Goal: Task Accomplishment & Management: Manage account settings

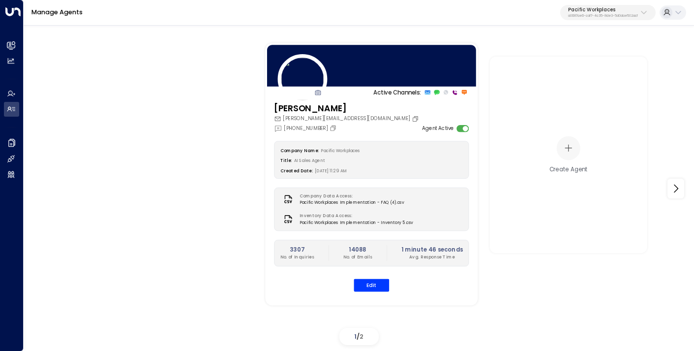
click at [598, 14] on p "a0687ae6-caf7-4c35-8de3-5d0dae502acf" at bounding box center [603, 16] width 70 height 4
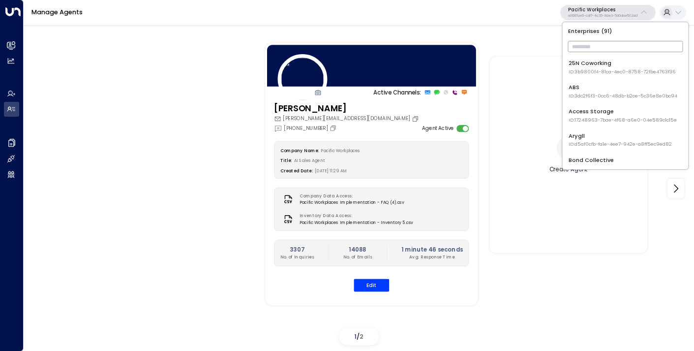
click at [503, 58] on div "Create Agent" at bounding box center [568, 155] width 157 height 196
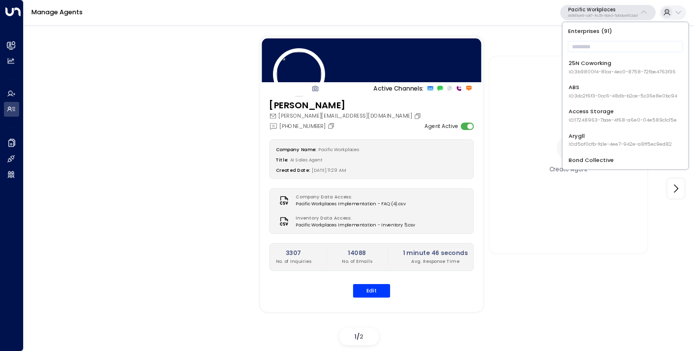
click at [377, 281] on div "Company Name: Pacific Workplaces Title: AI Sales Agent Created Date: 05/28/2024…" at bounding box center [371, 218] width 205 height 158
click at [375, 290] on button "Edit" at bounding box center [371, 290] width 37 height 13
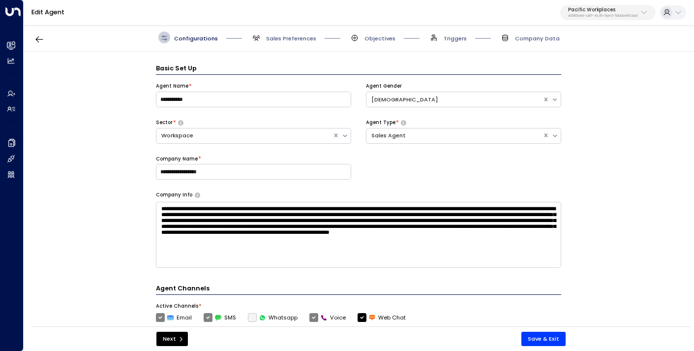
scroll to position [12, 0]
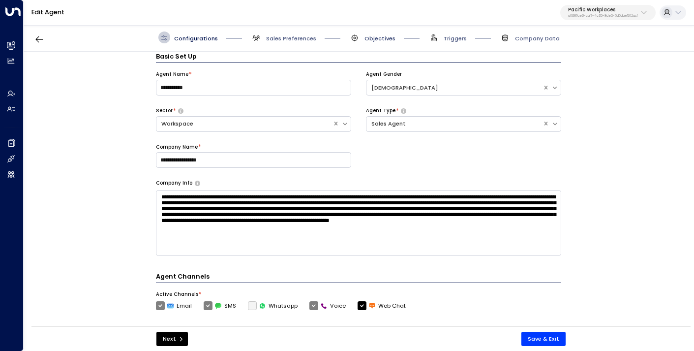
click at [383, 34] on span "Objectives" at bounding box center [380, 38] width 31 height 8
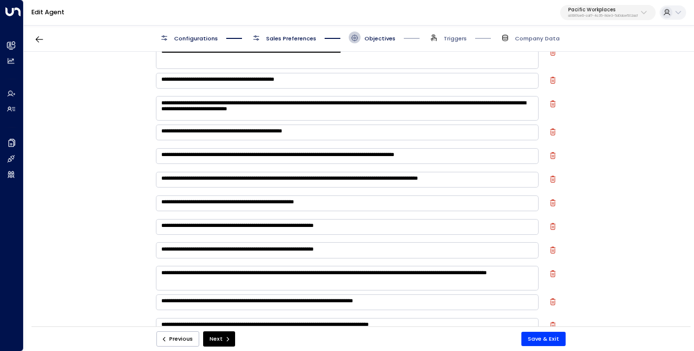
scroll to position [86, 0]
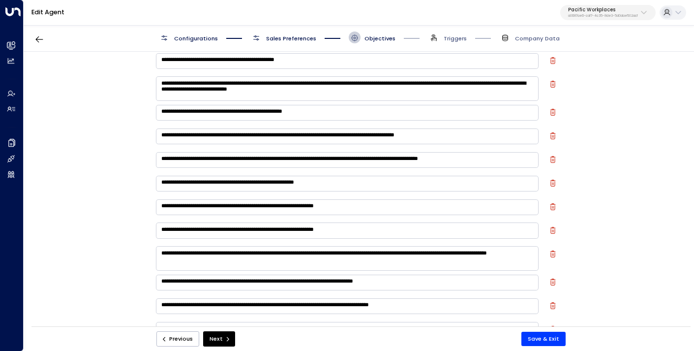
click at [284, 40] on span "Sales Preferences" at bounding box center [291, 38] width 50 height 8
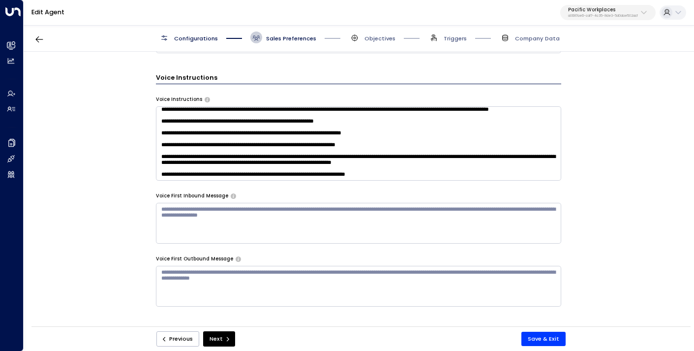
scroll to position [0, 0]
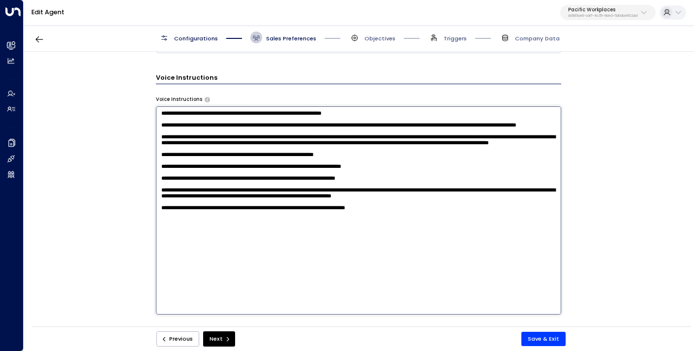
click at [246, 151] on textarea at bounding box center [359, 210] width 406 height 208
click at [256, 206] on textarea at bounding box center [359, 210] width 406 height 208
click at [236, 207] on textarea at bounding box center [359, 210] width 406 height 208
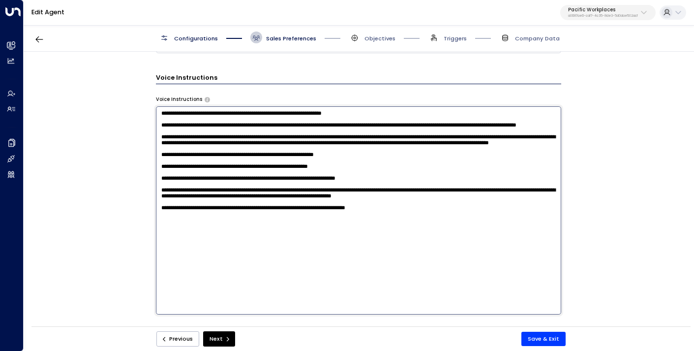
click at [236, 207] on textarea at bounding box center [359, 210] width 406 height 208
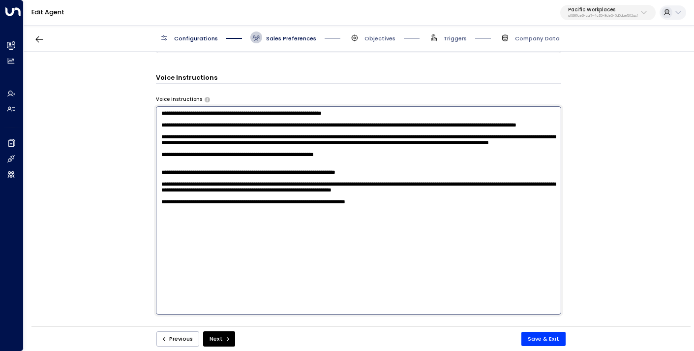
type textarea "**********"
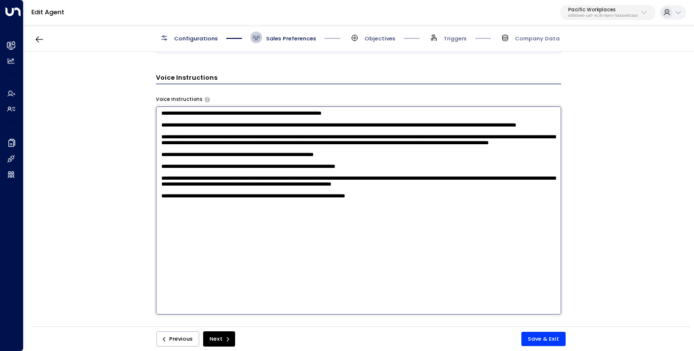
click at [384, 41] on span "Objectives" at bounding box center [380, 38] width 31 height 8
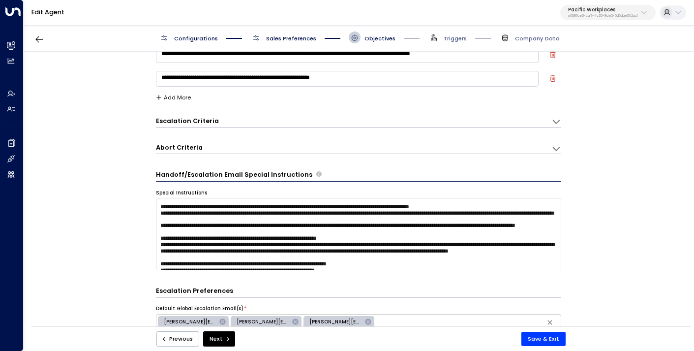
scroll to position [192, 0]
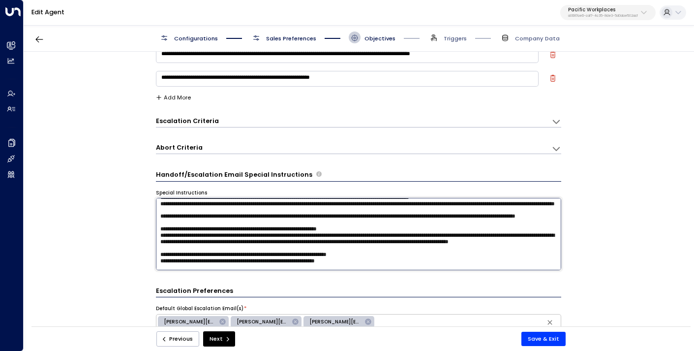
click at [337, 209] on textarea at bounding box center [359, 234] width 406 height 72
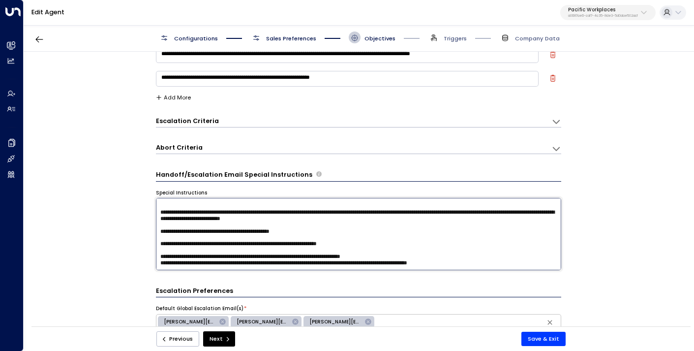
scroll to position [194, 0]
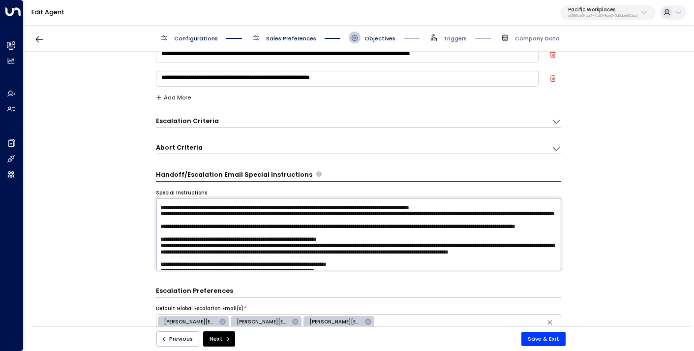
paste textarea "**********"
type textarea "**********"
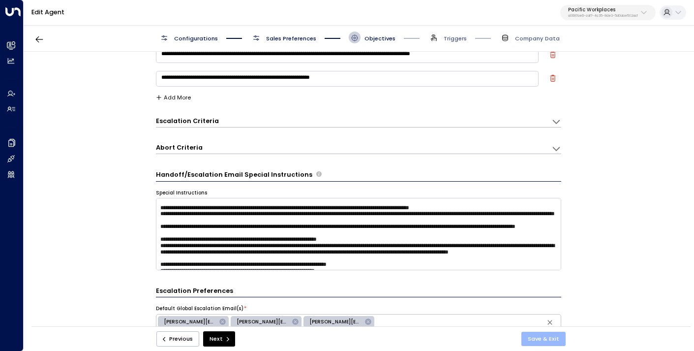
click at [538, 337] on button "Save & Exit" at bounding box center [544, 339] width 44 height 14
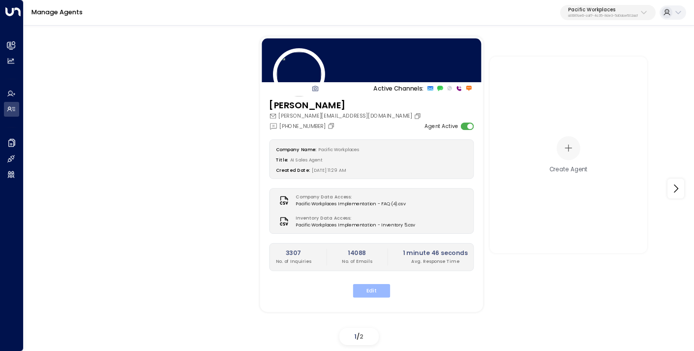
click at [373, 297] on button "Edit" at bounding box center [371, 290] width 37 height 13
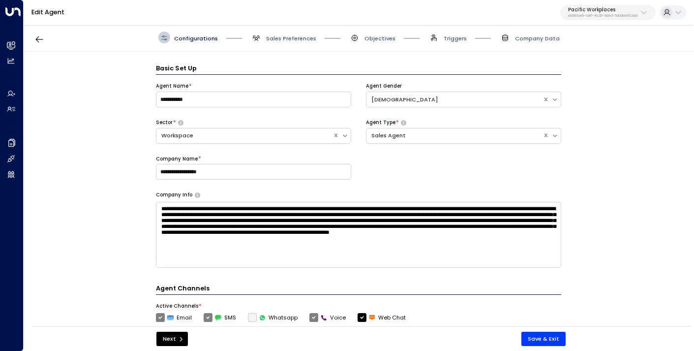
scroll to position [12, 0]
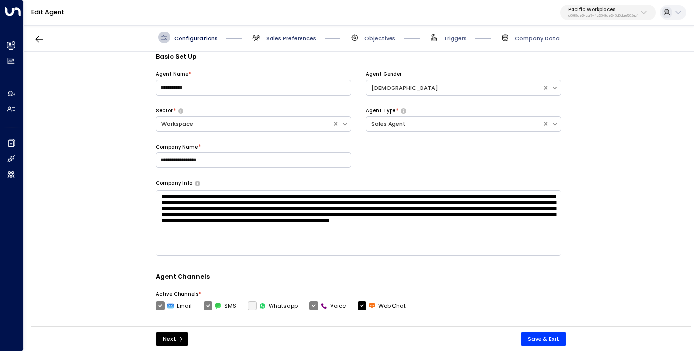
click at [284, 36] on span "Sales Preferences" at bounding box center [291, 38] width 50 height 8
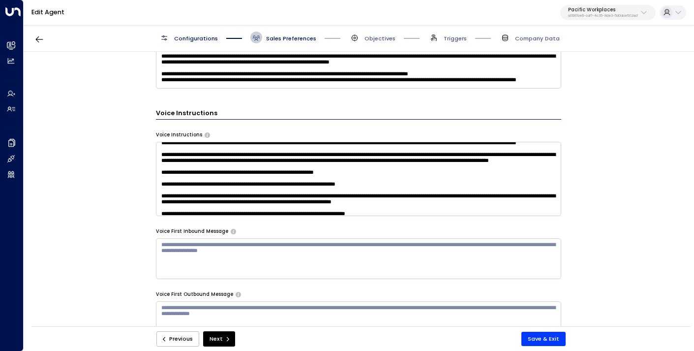
scroll to position [75, 0]
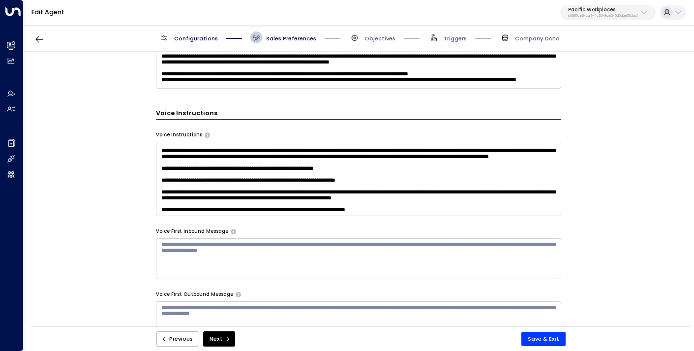
click at [422, 208] on textarea at bounding box center [359, 179] width 406 height 74
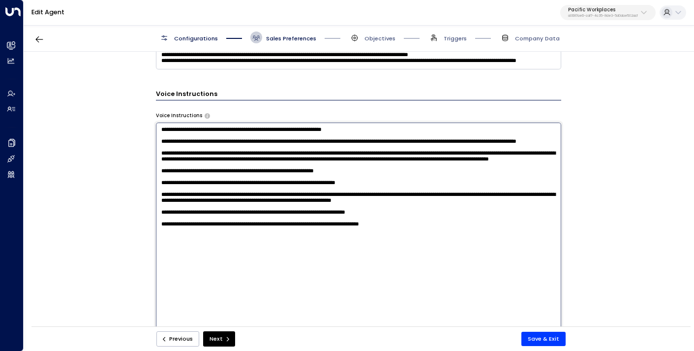
scroll to position [605, 0]
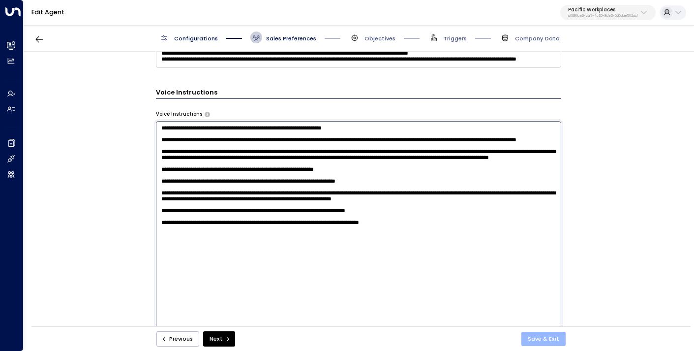
type textarea "**********"
click at [546, 341] on button "Save & Exit" at bounding box center [544, 339] width 44 height 14
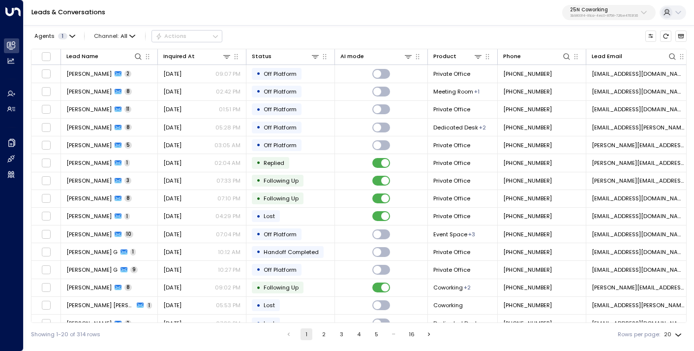
click at [582, 21] on div "Leads & Conversations 25N Coworking 3b9800f4-81ca-4ec0-8758-72fbe4763f36" at bounding box center [359, 13] width 671 height 26
click at [585, 20] on button "25N Coworking 3b9800f4-81ca-4ec0-8758-72fbe4763f36" at bounding box center [610, 13] width 94 height 16
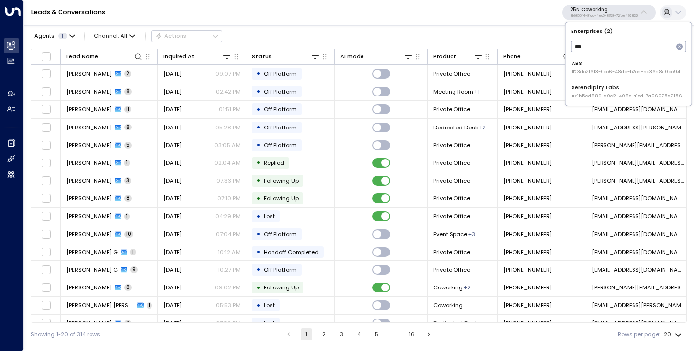
type input "***"
click at [584, 71] on span "ID: 3dc2f6f3-0cc6-48db-b2ce-5c36e8e0bc94" at bounding box center [626, 71] width 109 height 7
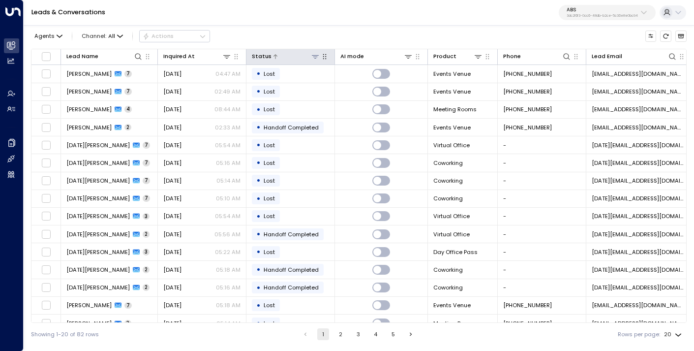
click at [315, 58] on icon at bounding box center [316, 57] width 8 height 8
click at [270, 98] on button "Select All" at bounding box center [264, 100] width 27 height 6
click at [316, 52] on button at bounding box center [315, 56] width 9 height 9
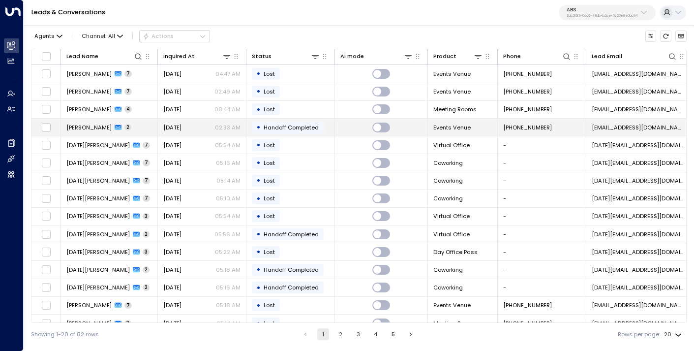
click at [134, 126] on td "Cherrie Lau 2" at bounding box center [109, 127] width 97 height 17
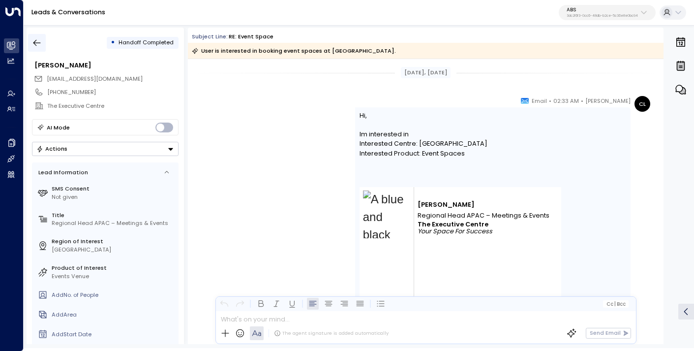
click at [37, 45] on icon "button" at bounding box center [37, 43] width 10 height 10
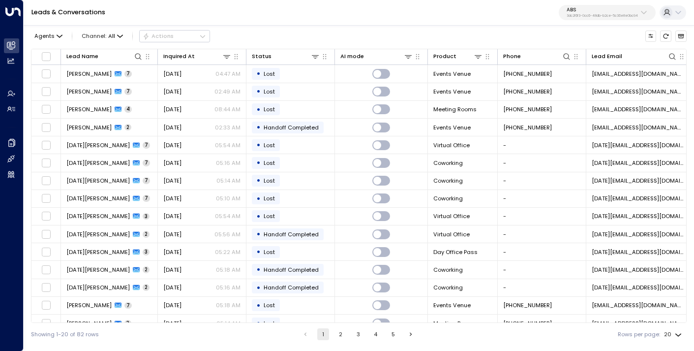
click at [609, 10] on p "ABS" at bounding box center [602, 10] width 71 height 6
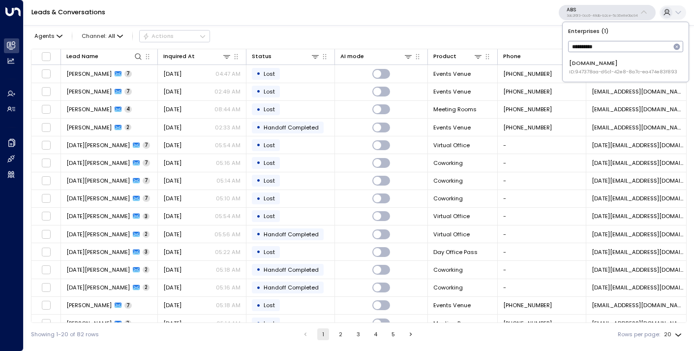
type input "**********"
click at [601, 68] on span "ID: 947378aa-d6c1-42e8-8a7c-ea474e83f893" at bounding box center [623, 71] width 108 height 7
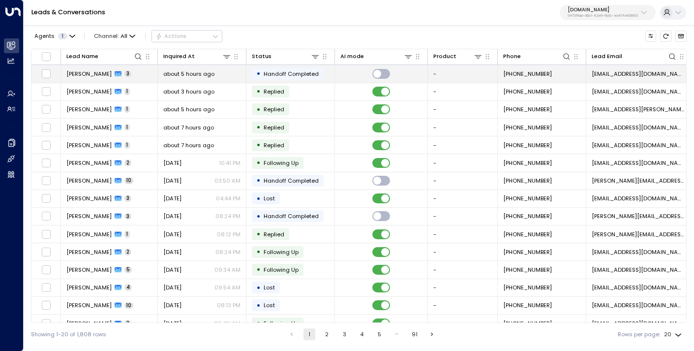
click at [199, 72] on span "about 5 hours ago" at bounding box center [188, 74] width 51 height 8
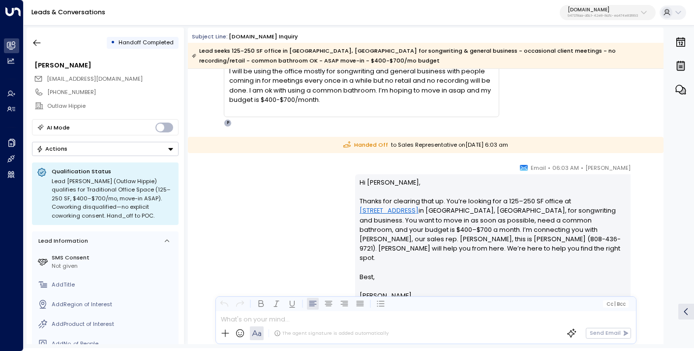
scroll to position [527, 0]
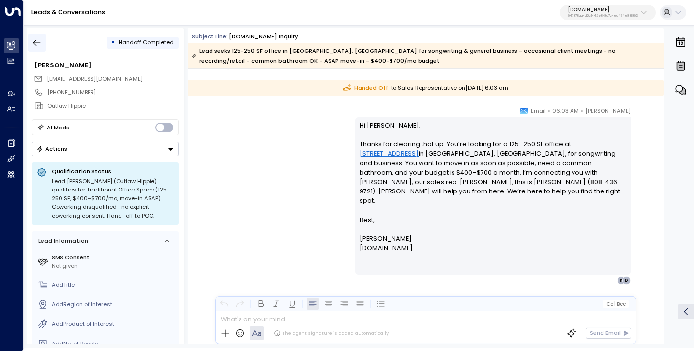
click at [39, 45] on icon "button" at bounding box center [37, 43] width 10 height 10
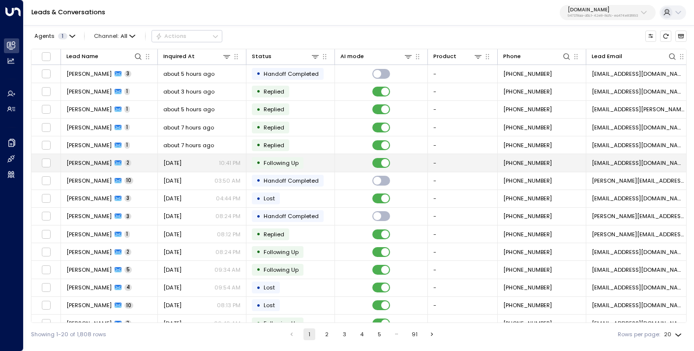
click at [182, 165] on span "Sep 22, 2025" at bounding box center [172, 163] width 18 height 8
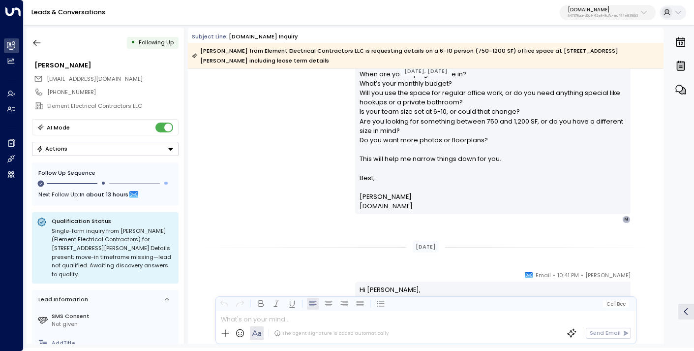
scroll to position [396, 0]
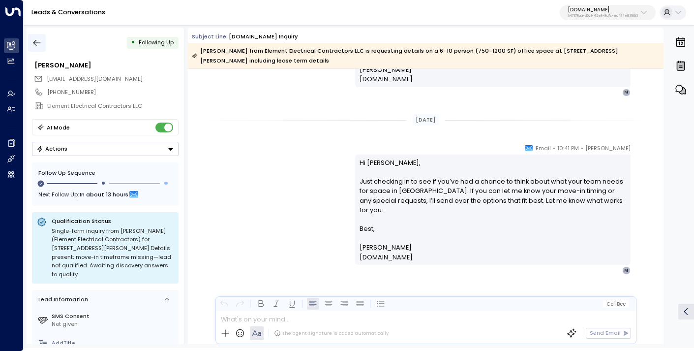
click at [32, 50] on button "button" at bounding box center [37, 43] width 18 height 18
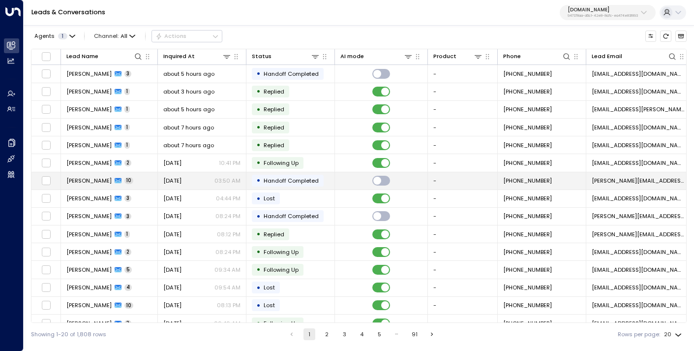
click at [135, 185] on td "Shawn Frazier 10" at bounding box center [109, 180] width 97 height 17
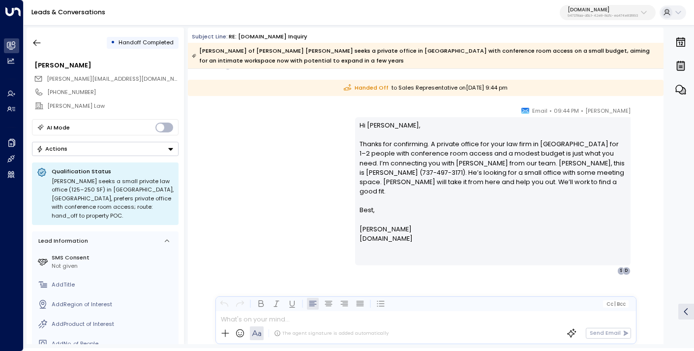
scroll to position [1996, 0]
click at [39, 42] on icon "button" at bounding box center [36, 43] width 7 height 6
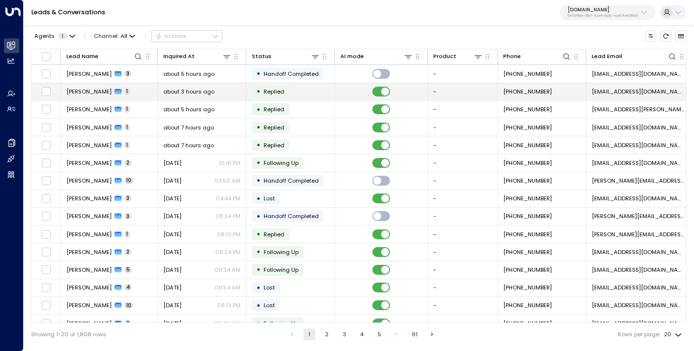
click at [225, 94] on div "about 3 hours ago" at bounding box center [201, 92] width 77 height 8
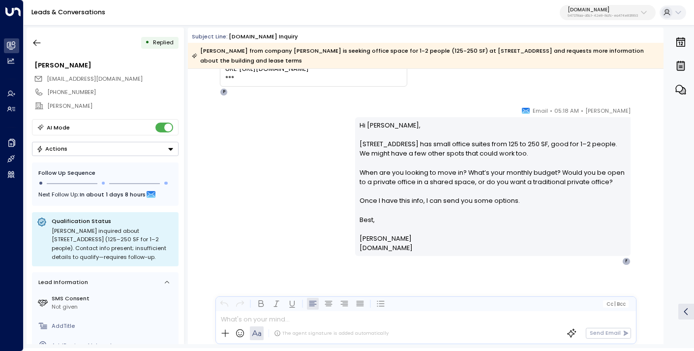
scroll to position [170, 0]
click at [35, 41] on icon "button" at bounding box center [37, 43] width 10 height 10
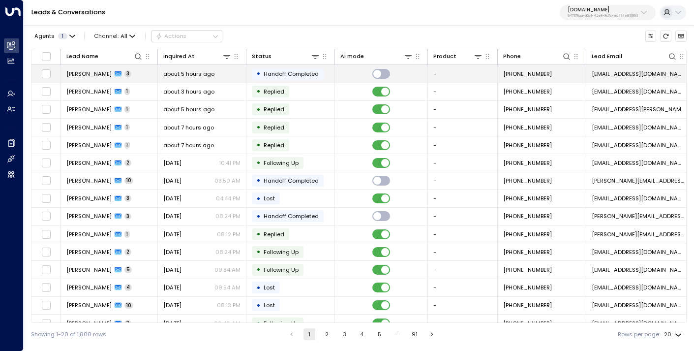
click at [202, 74] on span "about 5 hours ago" at bounding box center [188, 74] width 51 height 8
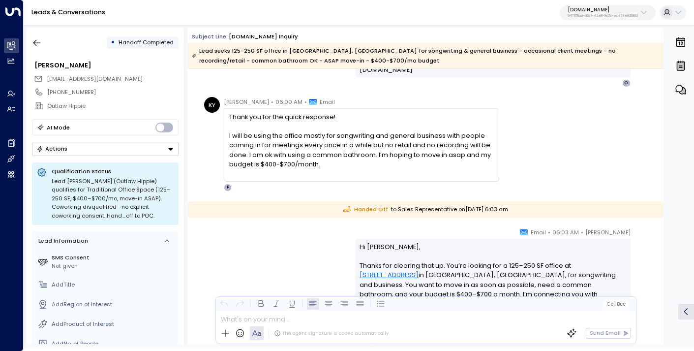
scroll to position [414, 0]
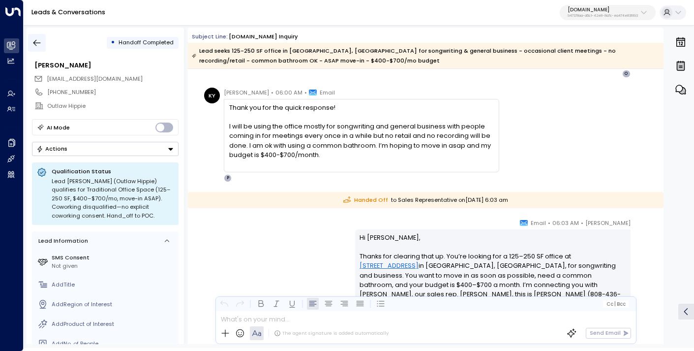
click at [38, 38] on icon "button" at bounding box center [37, 43] width 10 height 10
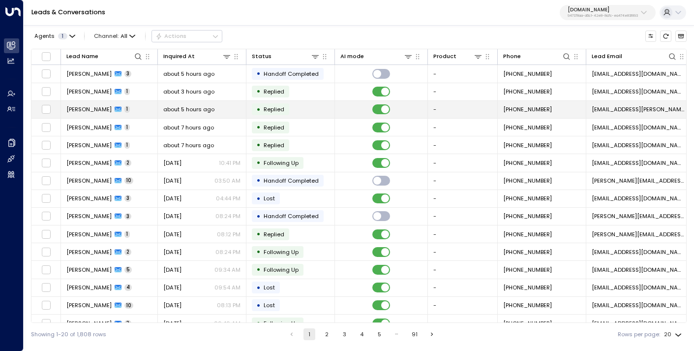
click at [169, 109] on span "about 5 hours ago" at bounding box center [188, 109] width 51 height 8
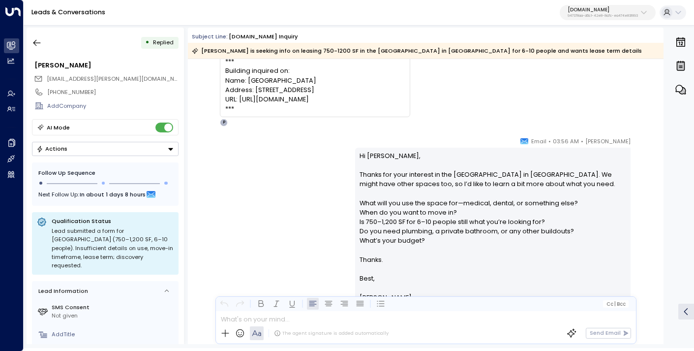
scroll to position [72, 0]
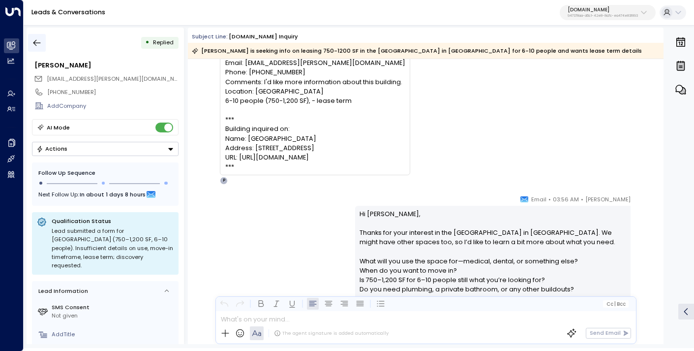
click at [43, 38] on button "button" at bounding box center [37, 43] width 18 height 18
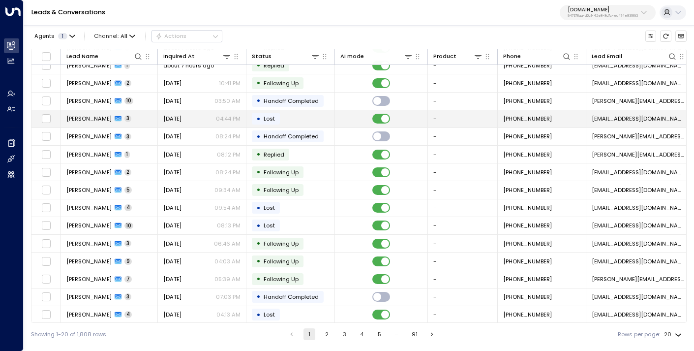
scroll to position [101, 0]
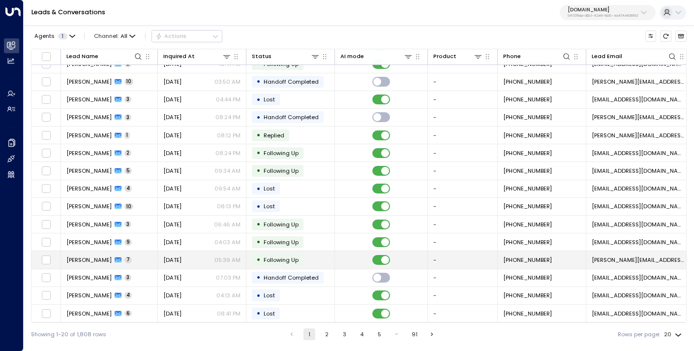
click at [182, 256] on span "Sep 20, 2025" at bounding box center [172, 260] width 18 height 8
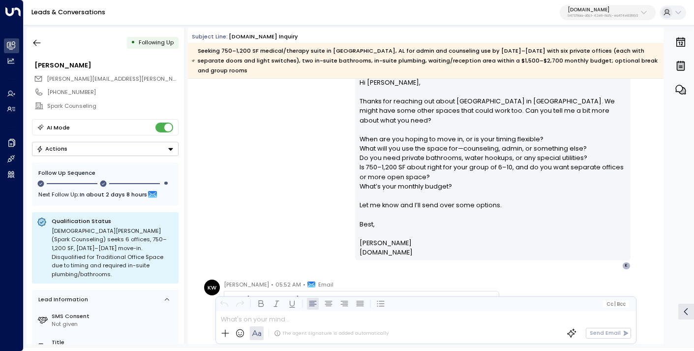
scroll to position [185, 0]
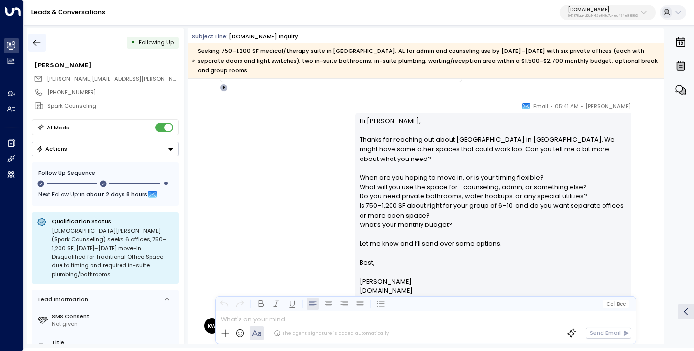
click at [39, 42] on icon "button" at bounding box center [37, 43] width 10 height 10
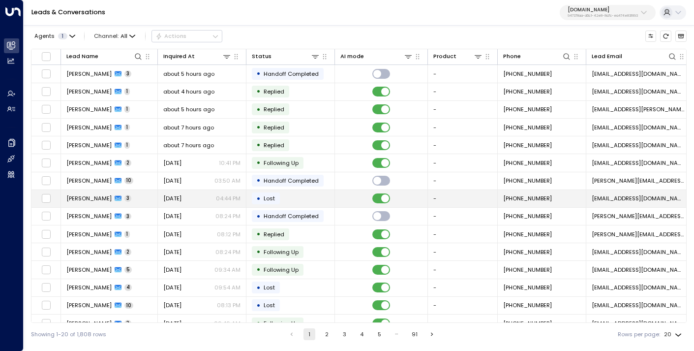
click at [203, 200] on div "Yesterday 04:44 PM" at bounding box center [201, 198] width 77 height 8
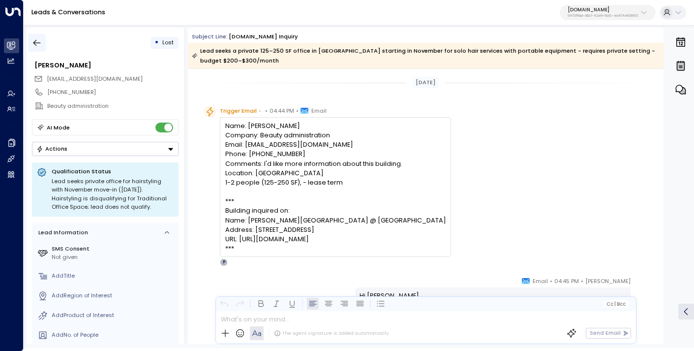
click at [37, 43] on icon "button" at bounding box center [36, 43] width 7 height 6
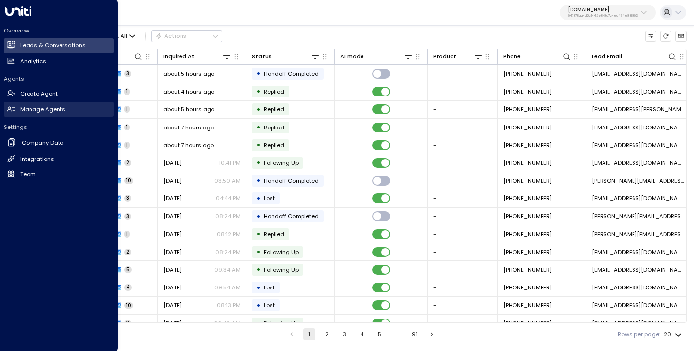
click at [30, 113] on h2 "Manage Agents" at bounding box center [42, 109] width 45 height 8
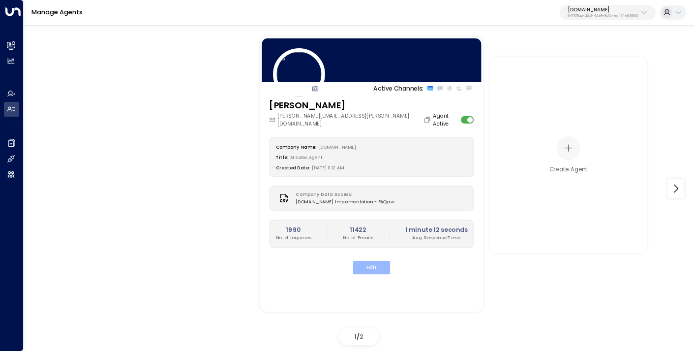
click at [370, 260] on button "Edit" at bounding box center [371, 266] width 37 height 13
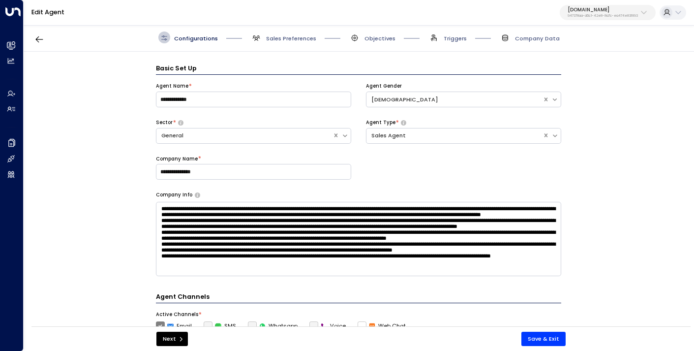
scroll to position [12, 0]
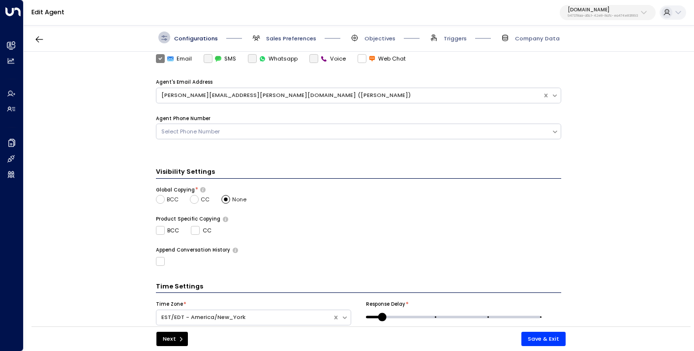
click at [284, 38] on span "Sales Preferences" at bounding box center [291, 38] width 50 height 8
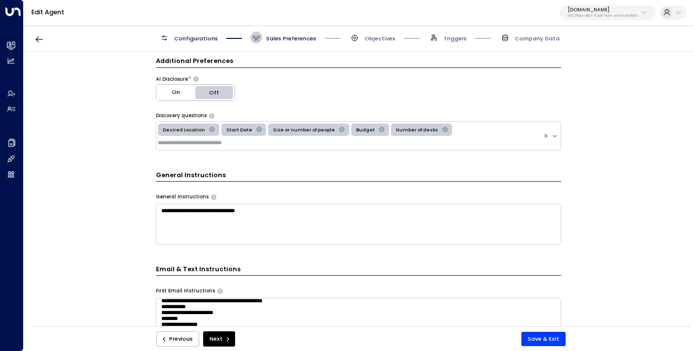
scroll to position [44, 0]
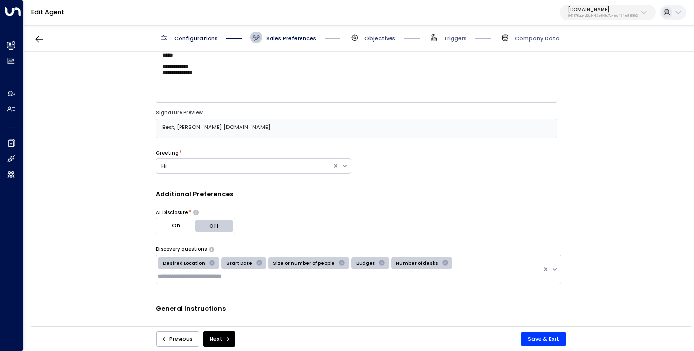
click at [389, 39] on span "Objectives" at bounding box center [380, 38] width 31 height 8
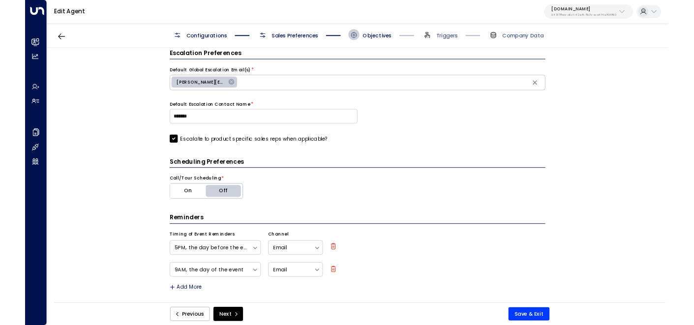
scroll to position [0, 0]
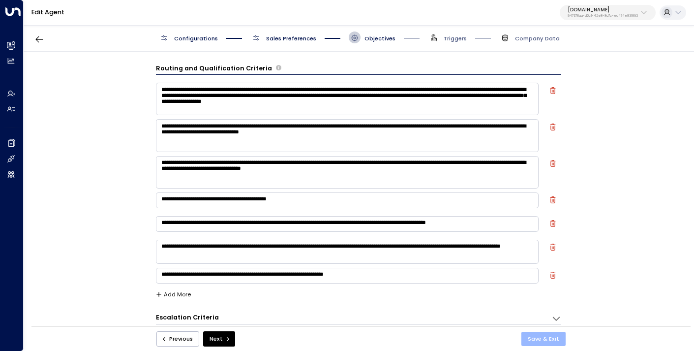
click at [552, 335] on button "Save & Exit" at bounding box center [544, 339] width 44 height 14
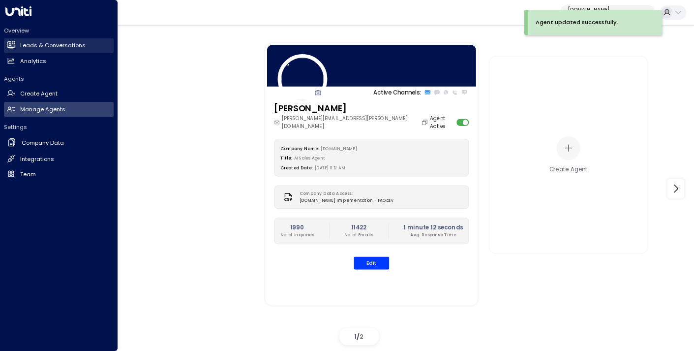
click at [49, 46] on h2 "Leads & Conversations" at bounding box center [52, 45] width 65 height 8
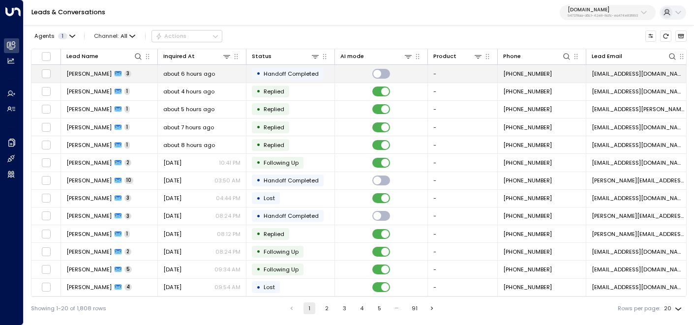
click at [183, 77] on span "about 6 hours ago" at bounding box center [189, 74] width 52 height 8
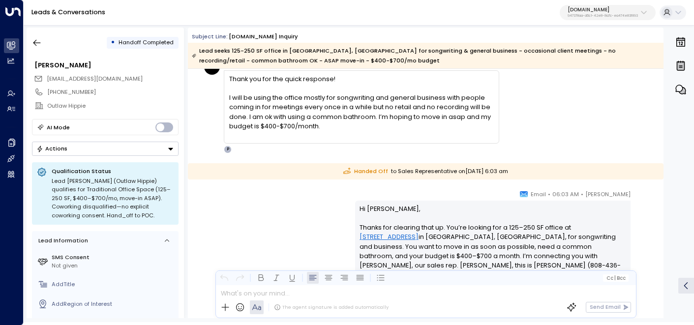
scroll to position [490, 0]
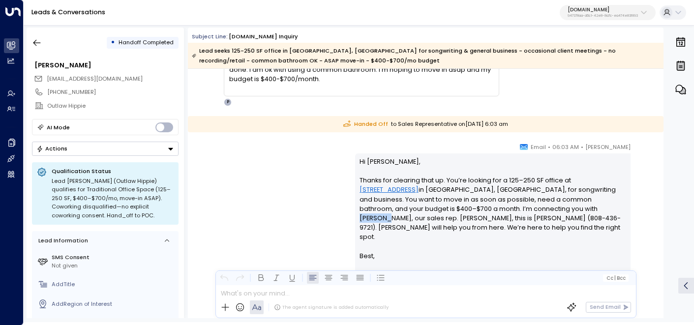
drag, startPoint x: 463, startPoint y: 210, endPoint x: 491, endPoint y: 209, distance: 28.6
click at [492, 210] on p "Hi Kevin, Thanks for clearing that up. You’re looking for a 125–250 SF office a…" at bounding box center [493, 223] width 266 height 132
click at [42, 43] on button "button" at bounding box center [37, 43] width 18 height 18
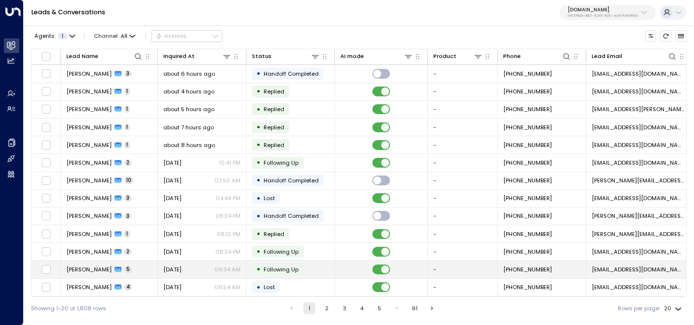
scroll to position [0, 0]
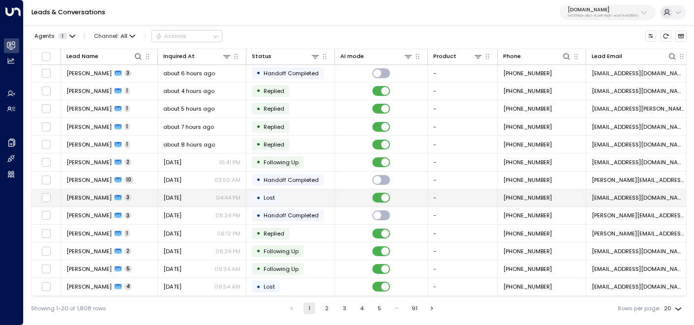
click at [179, 196] on span "Yesterday" at bounding box center [172, 198] width 18 height 8
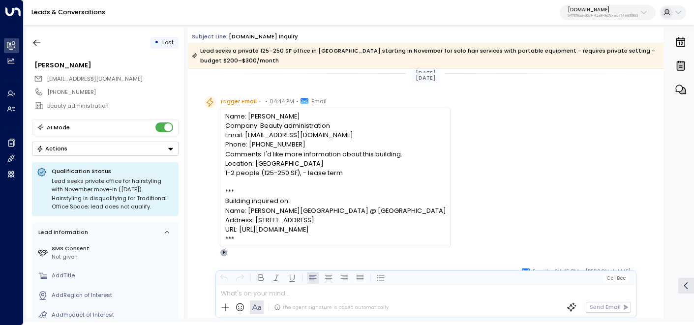
scroll to position [10, 0]
drag, startPoint x: 260, startPoint y: 127, endPoint x: 346, endPoint y: 127, distance: 86.6
click at [346, 127] on div "Name: Jacquirah McKoy Company: Beauty administration Email: jacquirahcute@gmail…" at bounding box center [335, 177] width 221 height 132
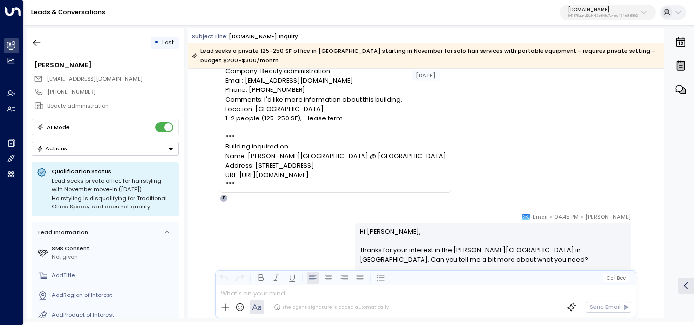
scroll to position [34, 0]
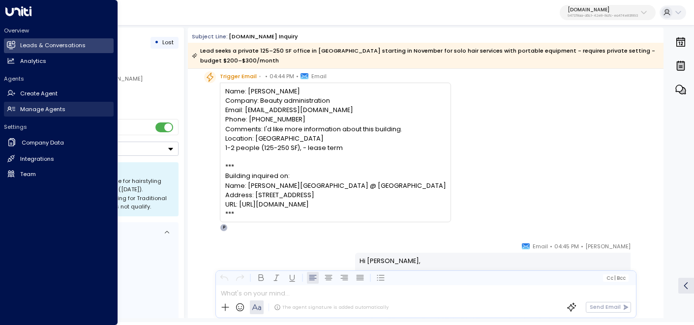
click at [34, 111] on h2 "Manage Agents" at bounding box center [42, 109] width 45 height 8
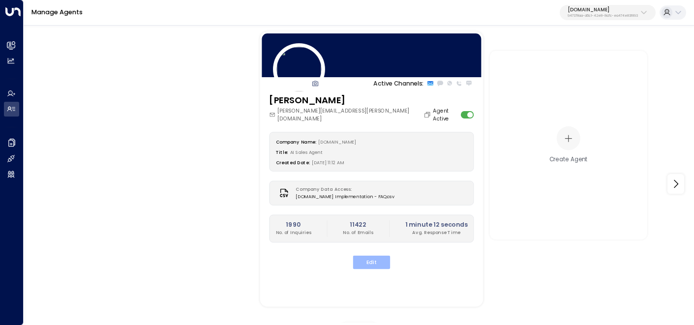
click at [374, 258] on button "Edit" at bounding box center [371, 262] width 37 height 13
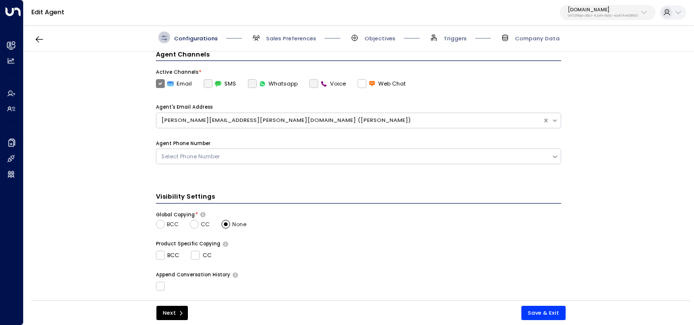
scroll to position [325, 0]
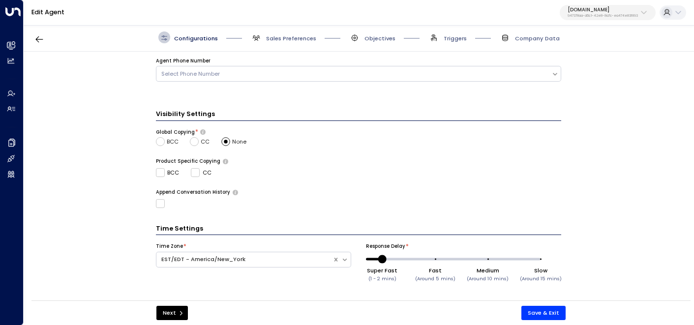
drag, startPoint x: 155, startPoint y: 225, endPoint x: 237, endPoint y: 221, distance: 81.8
click at [237, 221] on form "**********" at bounding box center [359, 17] width 406 height 557
click at [554, 313] on button "Save & Exit" at bounding box center [544, 313] width 44 height 14
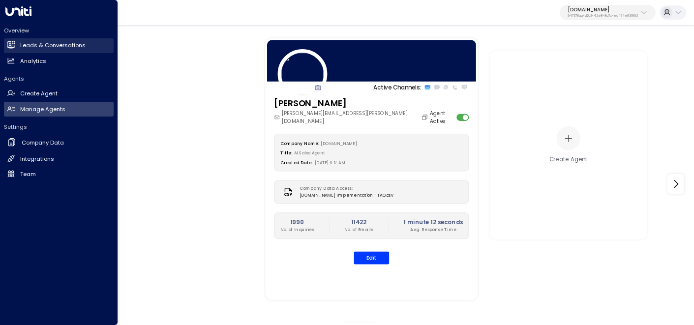
click at [44, 45] on h2 "Leads & Conversations" at bounding box center [52, 45] width 65 height 8
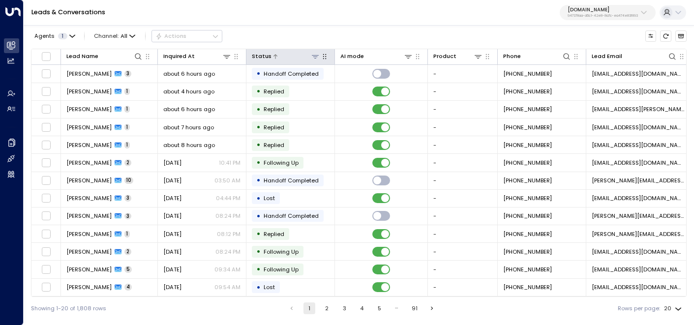
click at [314, 53] on icon at bounding box center [316, 57] width 8 height 8
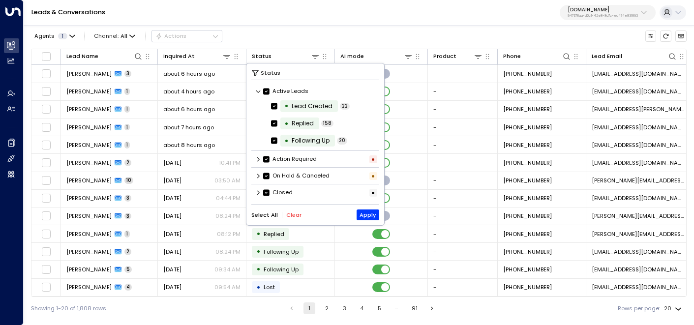
click at [291, 215] on button "Clear" at bounding box center [293, 215] width 15 height 6
click at [258, 192] on icon at bounding box center [258, 193] width 6 height 6
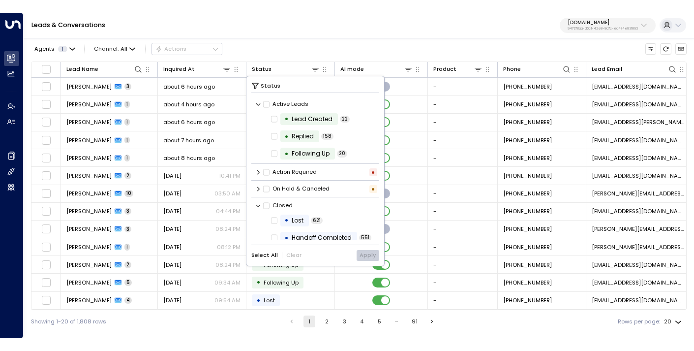
scroll to position [24, 0]
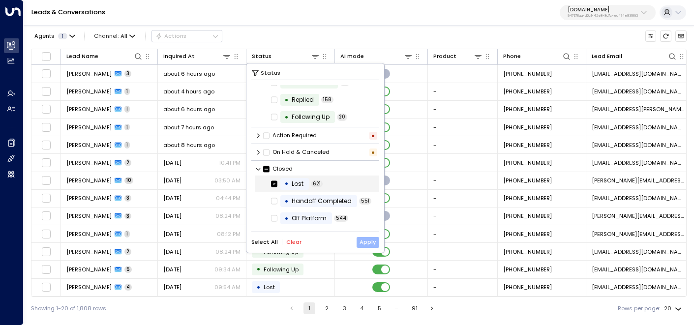
click at [364, 240] on button "Apply" at bounding box center [368, 242] width 23 height 11
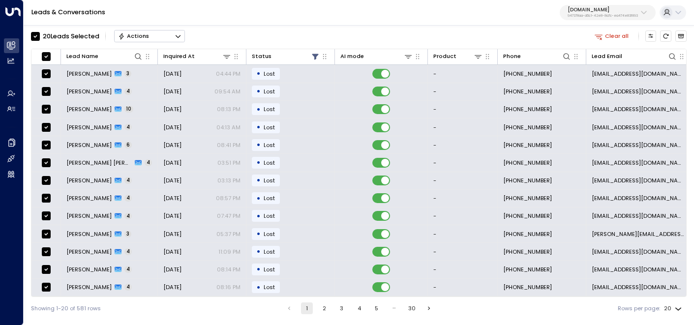
click at [151, 34] on button "Actions" at bounding box center [149, 36] width 71 height 12
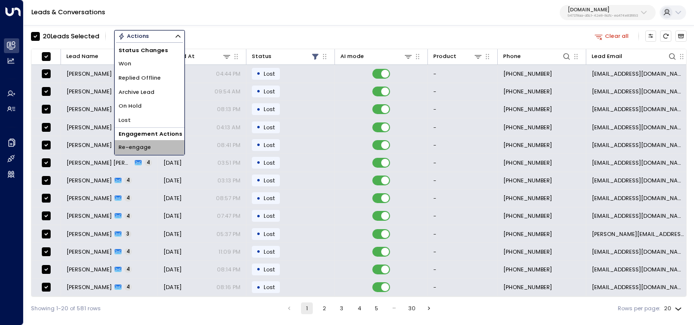
click at [150, 146] on span "Re-engage" at bounding box center [135, 147] width 32 height 8
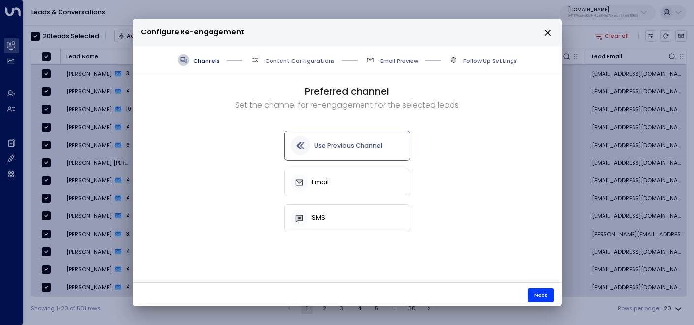
click at [346, 146] on h5 "Use Previous Channel" at bounding box center [348, 145] width 68 height 7
click at [531, 291] on button "Next" at bounding box center [541, 295] width 26 height 14
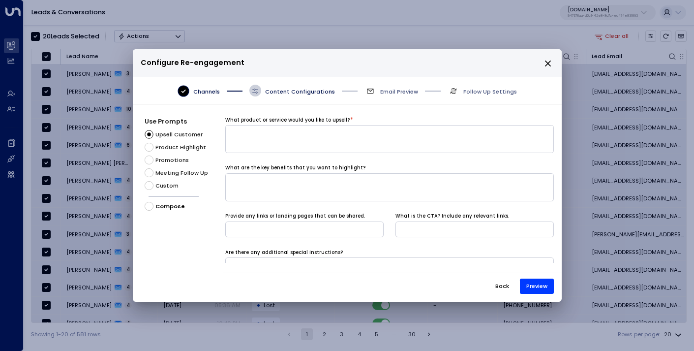
click at [552, 66] on icon "close" at bounding box center [548, 63] width 9 height 9
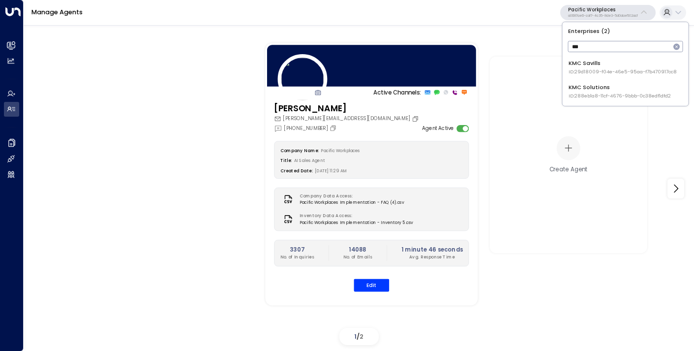
type input "***"
click at [601, 86] on div "KMC Solutions ID: 288eb1a8-11cf-4676-9bbb-0c38edf1dfd2" at bounding box center [620, 91] width 102 height 16
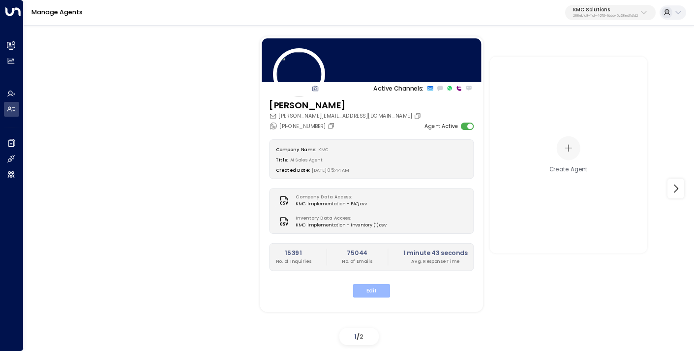
click at [367, 287] on button "Edit" at bounding box center [371, 290] width 37 height 13
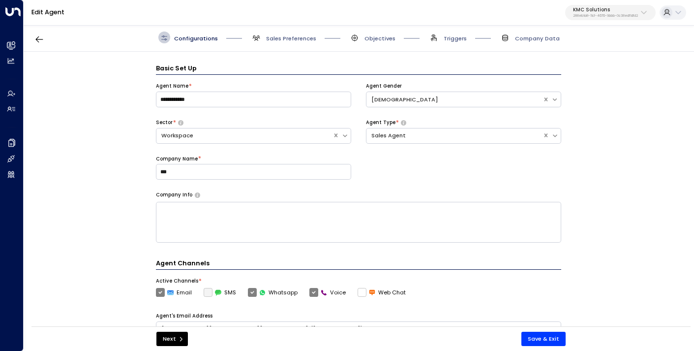
scroll to position [12, 0]
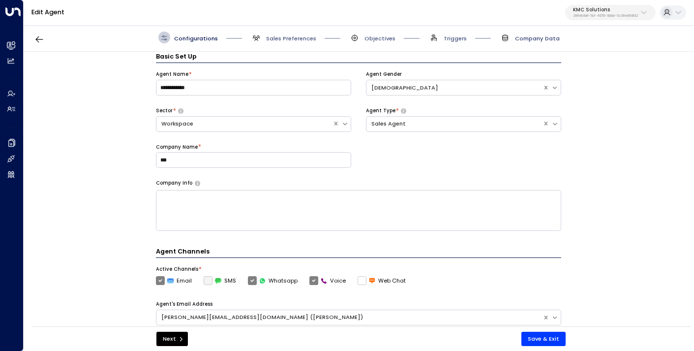
click at [519, 37] on span "Company Data" at bounding box center [537, 38] width 45 height 8
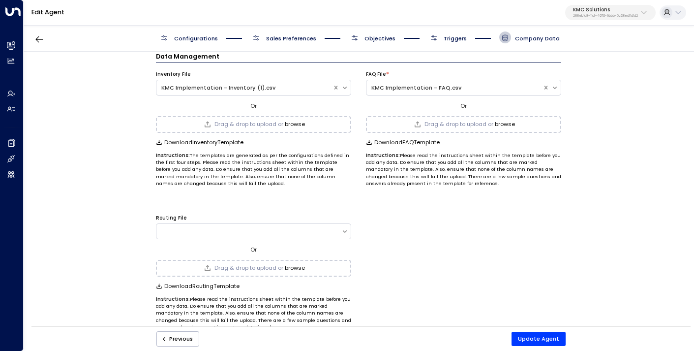
click at [296, 124] on button "browse" at bounding box center [295, 124] width 20 height 6
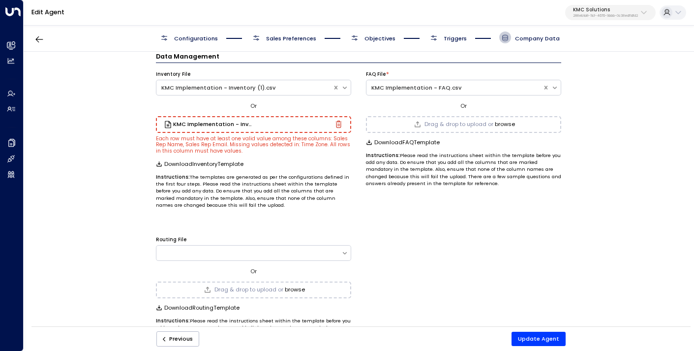
click at [338, 126] on icon "button" at bounding box center [339, 125] width 2 height 3
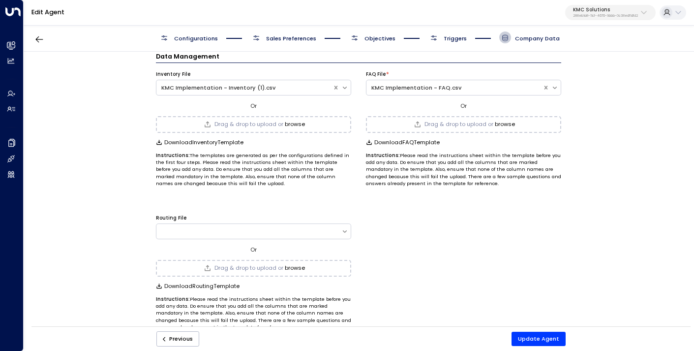
click at [292, 121] on button "browse" at bounding box center [295, 124] width 20 height 6
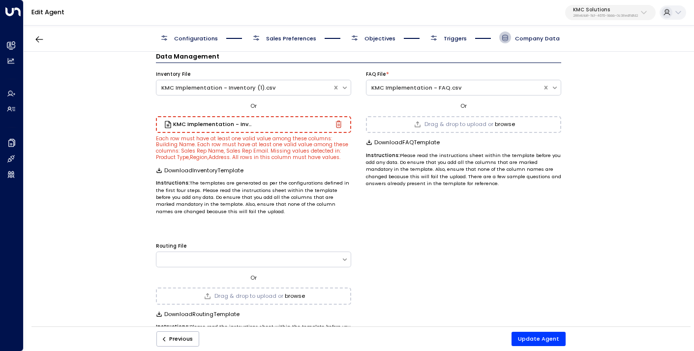
click at [340, 126] on icon "button" at bounding box center [339, 124] width 6 height 7
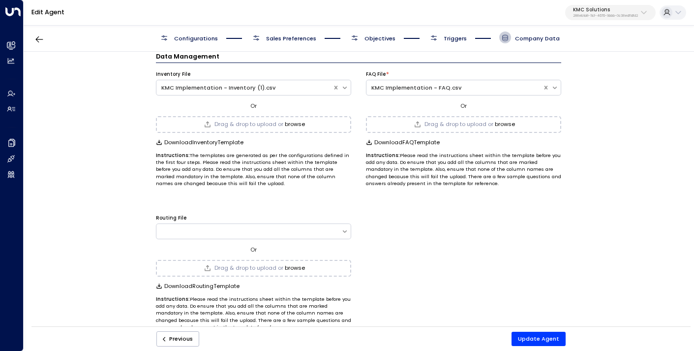
click at [290, 123] on button "browse" at bounding box center [295, 124] width 20 height 6
click at [532, 338] on button "Update Agent" at bounding box center [539, 339] width 54 height 14
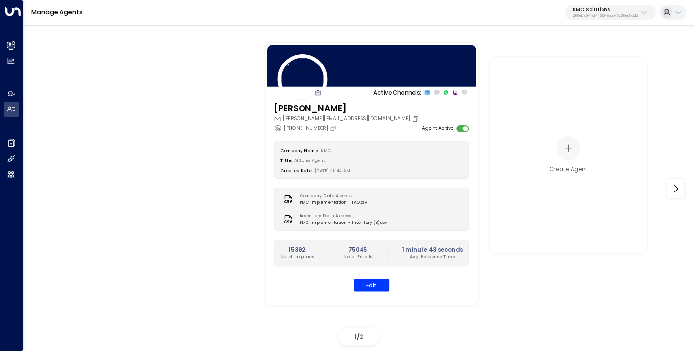
click at [190, 116] on div "Active Channels: [PERSON_NAME] [PERSON_NAME][EMAIL_ADDRESS][DOMAIN_NAME] [PHONE…" at bounding box center [358, 189] width 631 height 320
